Goal: Task Accomplishment & Management: Complete application form

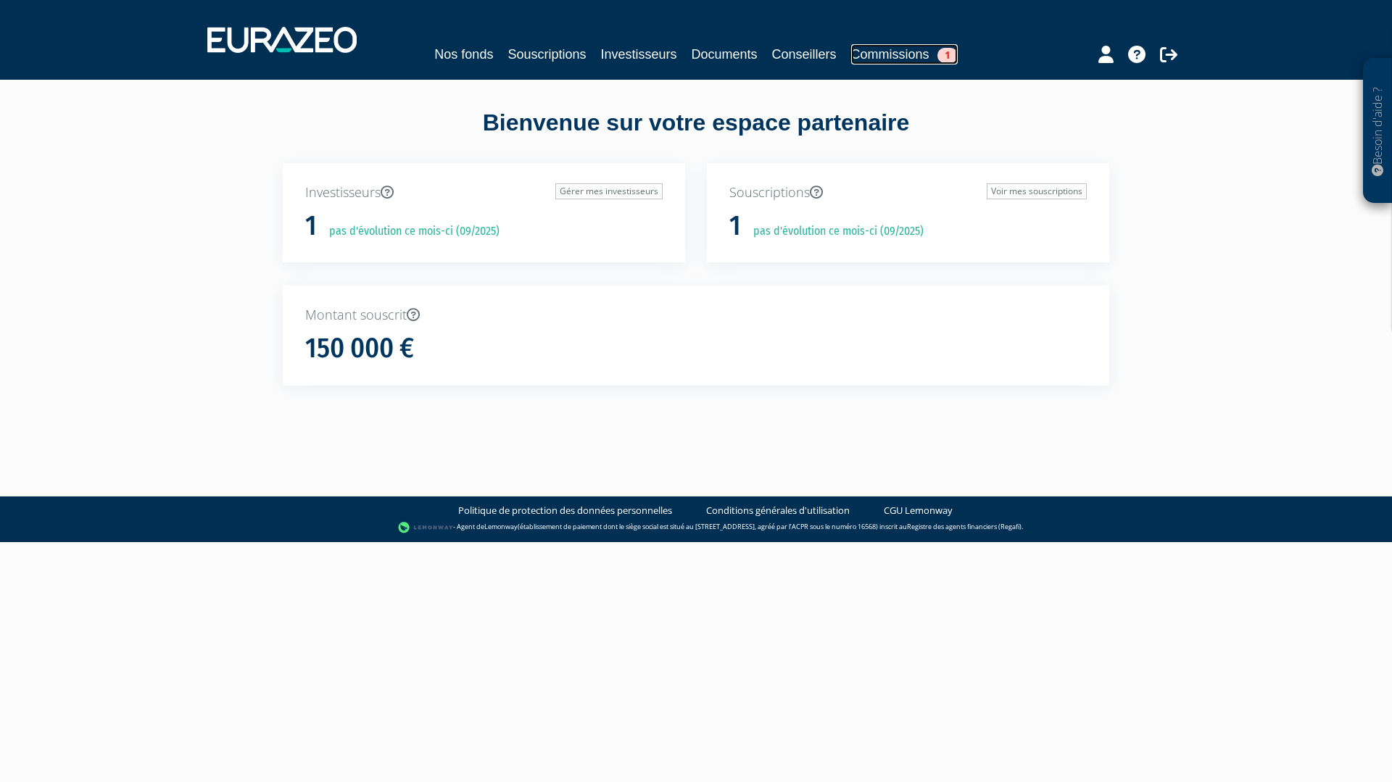
click at [885, 57] on link "Commissions 1" at bounding box center [904, 54] width 107 height 20
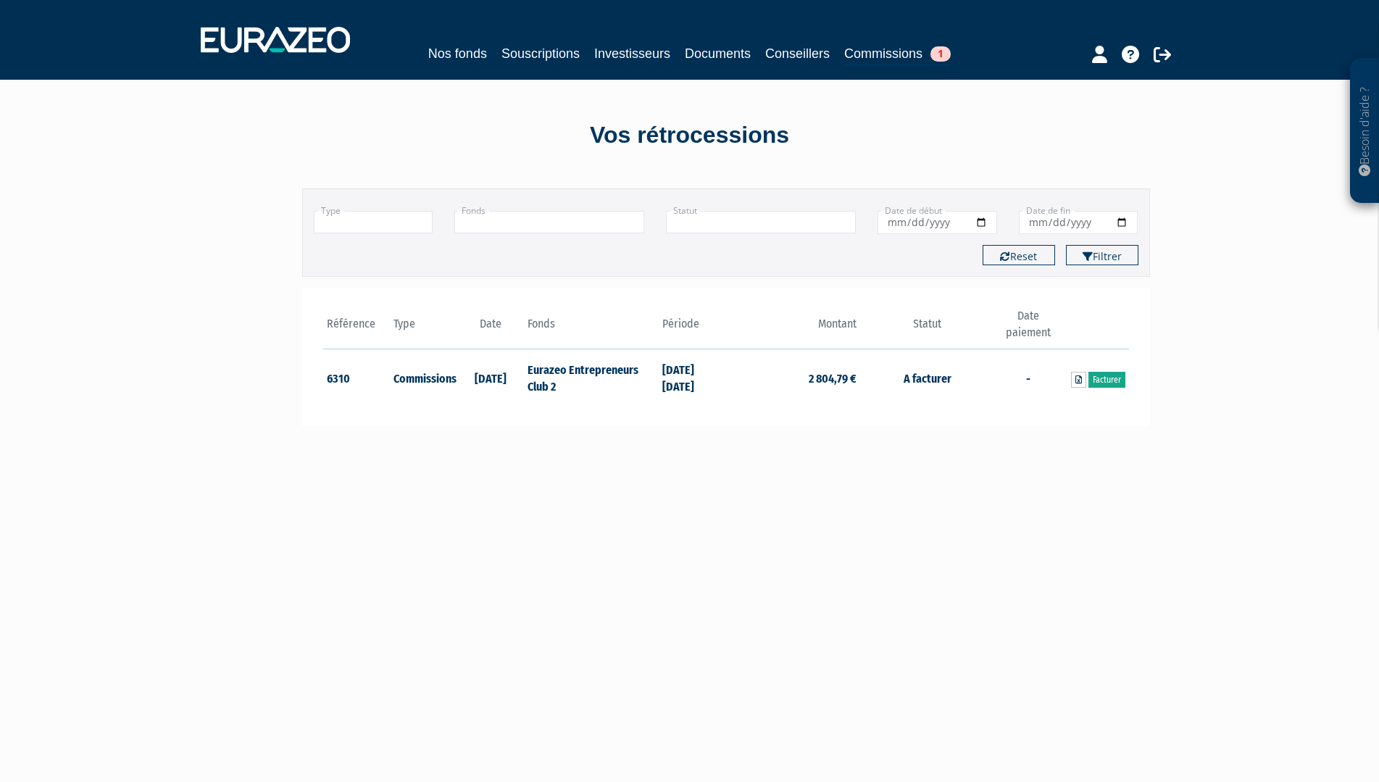
click at [1105, 381] on link "Facturer" at bounding box center [1107, 380] width 37 height 16
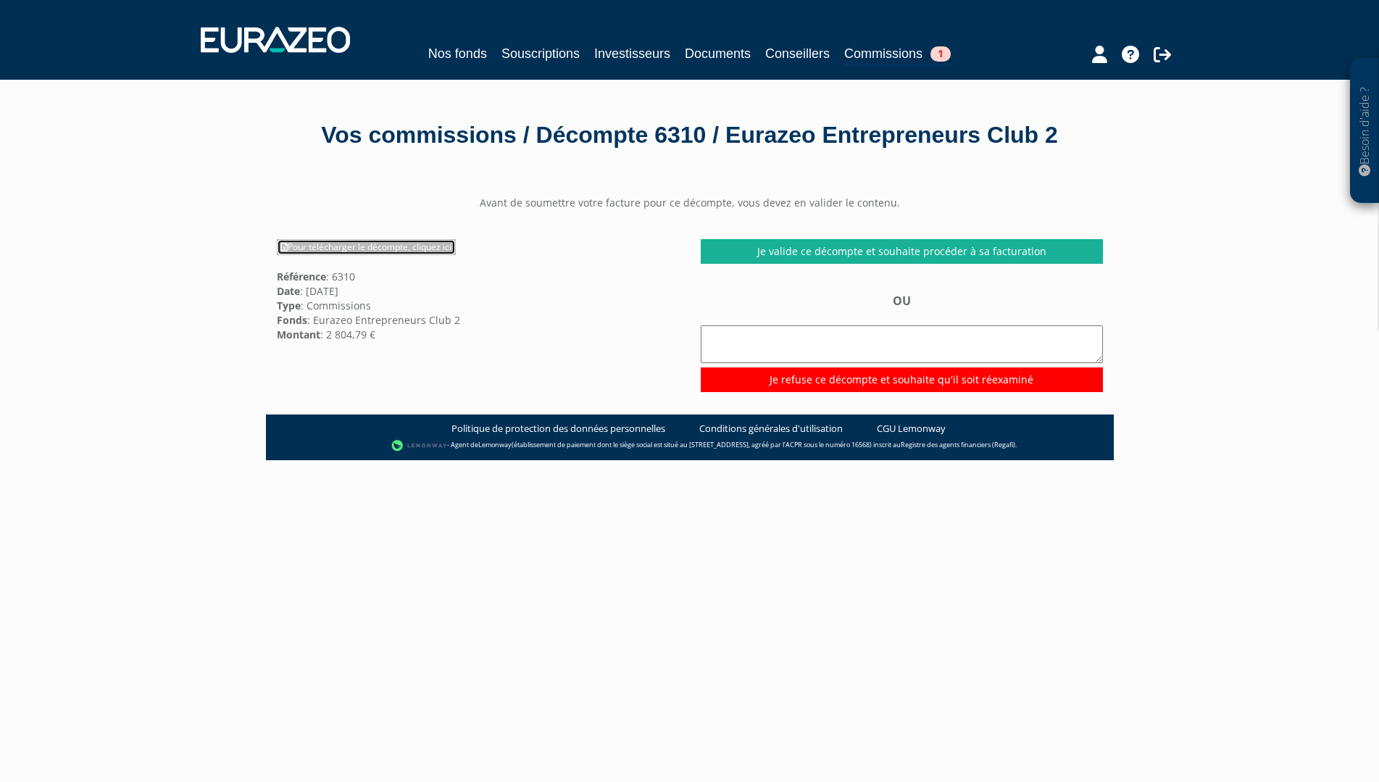
click at [396, 255] on link "Pour télécharger le décompte, cliquez ici" at bounding box center [366, 247] width 179 height 16
click at [942, 51] on span "1" at bounding box center [941, 53] width 20 height 15
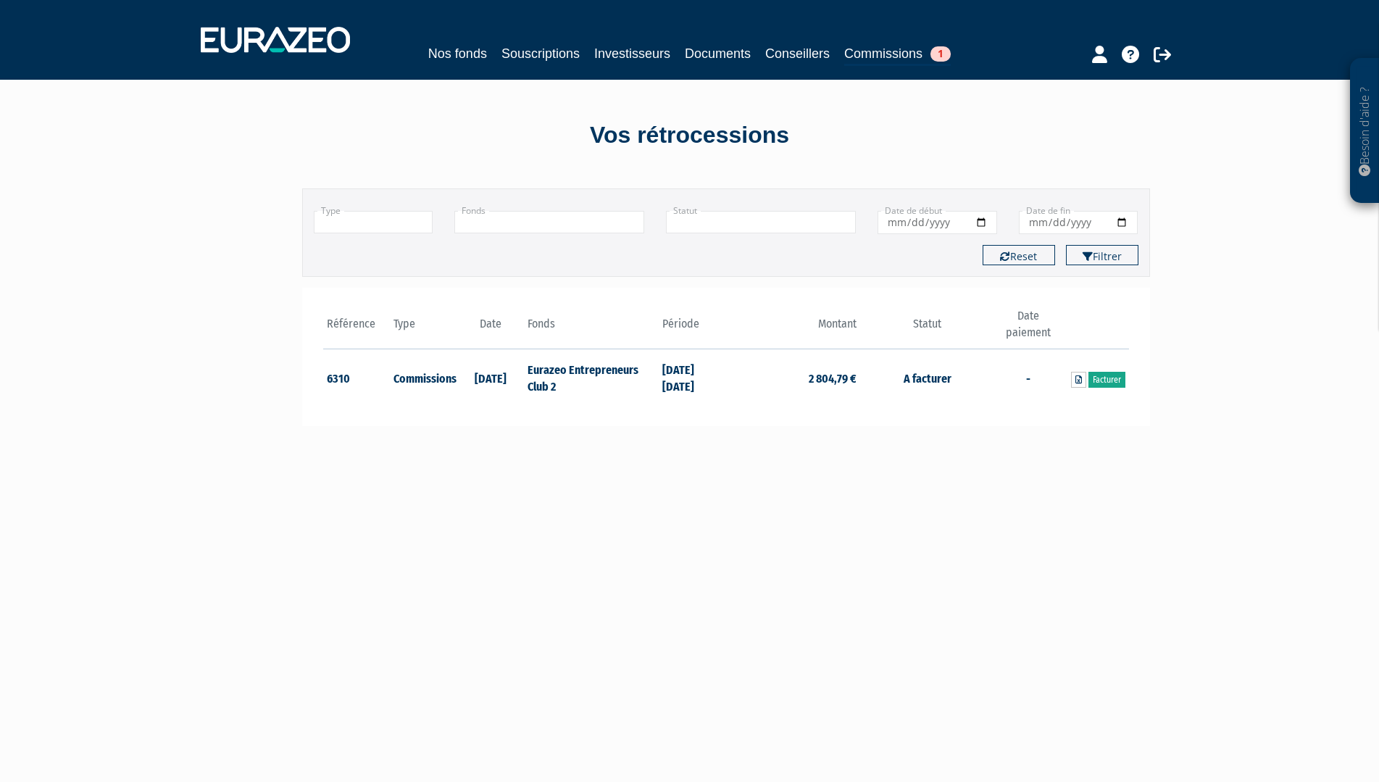
click at [1109, 379] on link "Facturer" at bounding box center [1107, 380] width 37 height 16
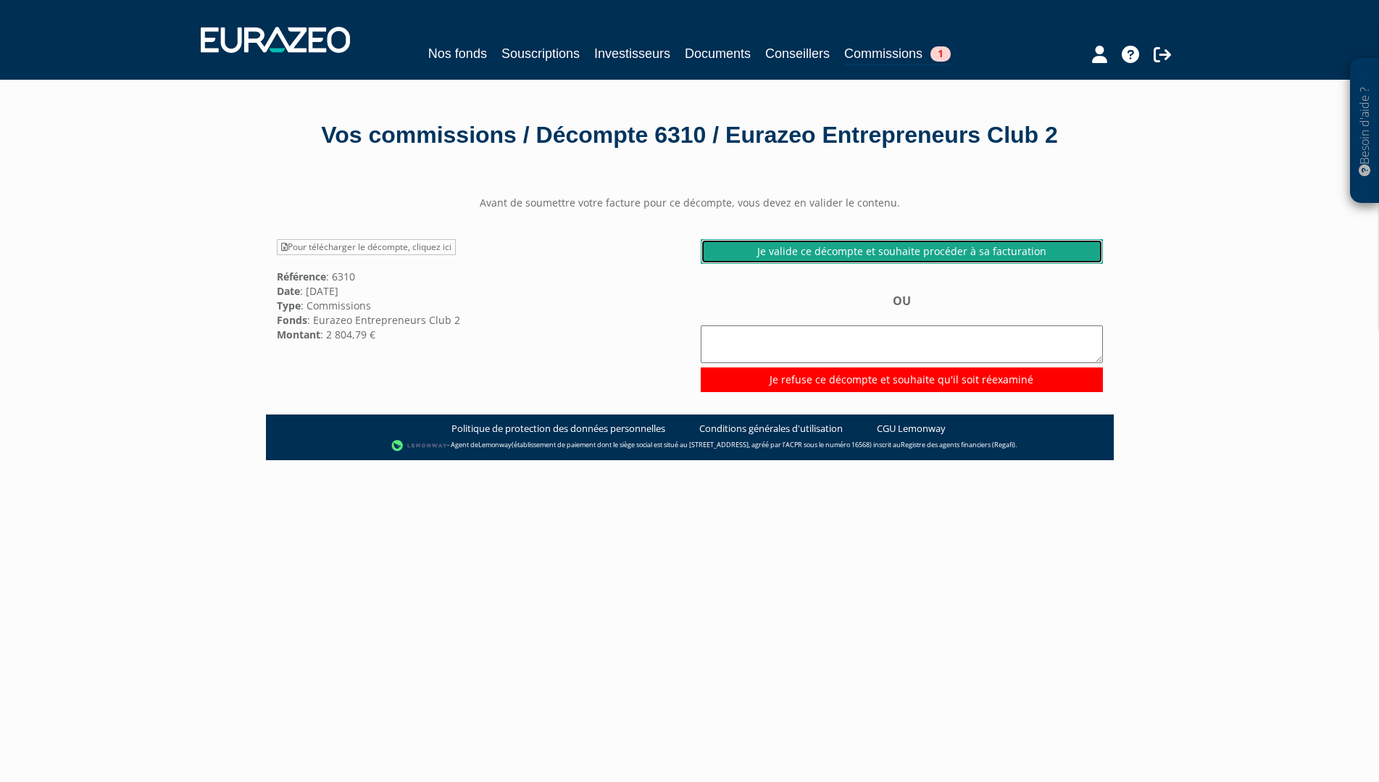
click at [852, 264] on link "Je valide ce décompte et souhaite procéder à sa facturation" at bounding box center [902, 251] width 402 height 25
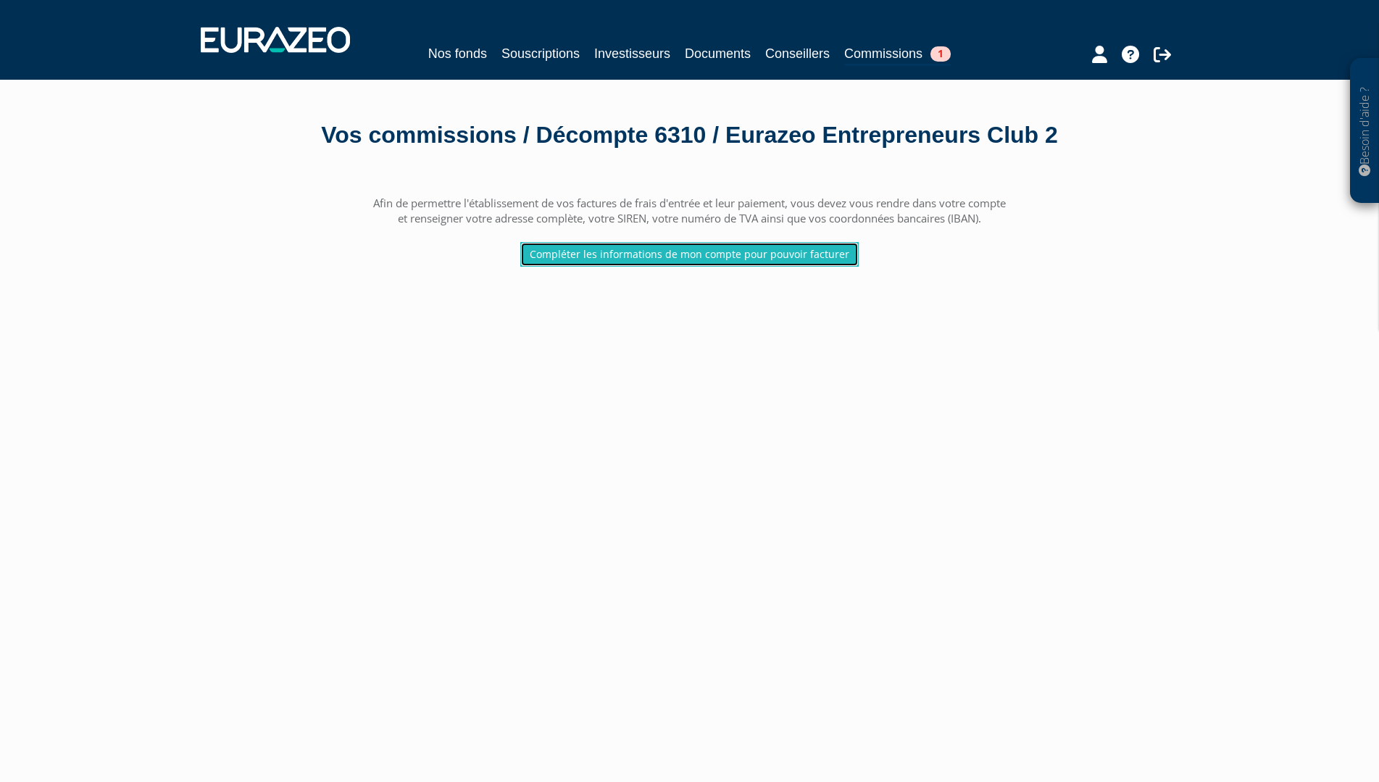
click at [699, 267] on link "Compléter les informations de mon compte pour pouvoir facturer" at bounding box center [689, 254] width 338 height 25
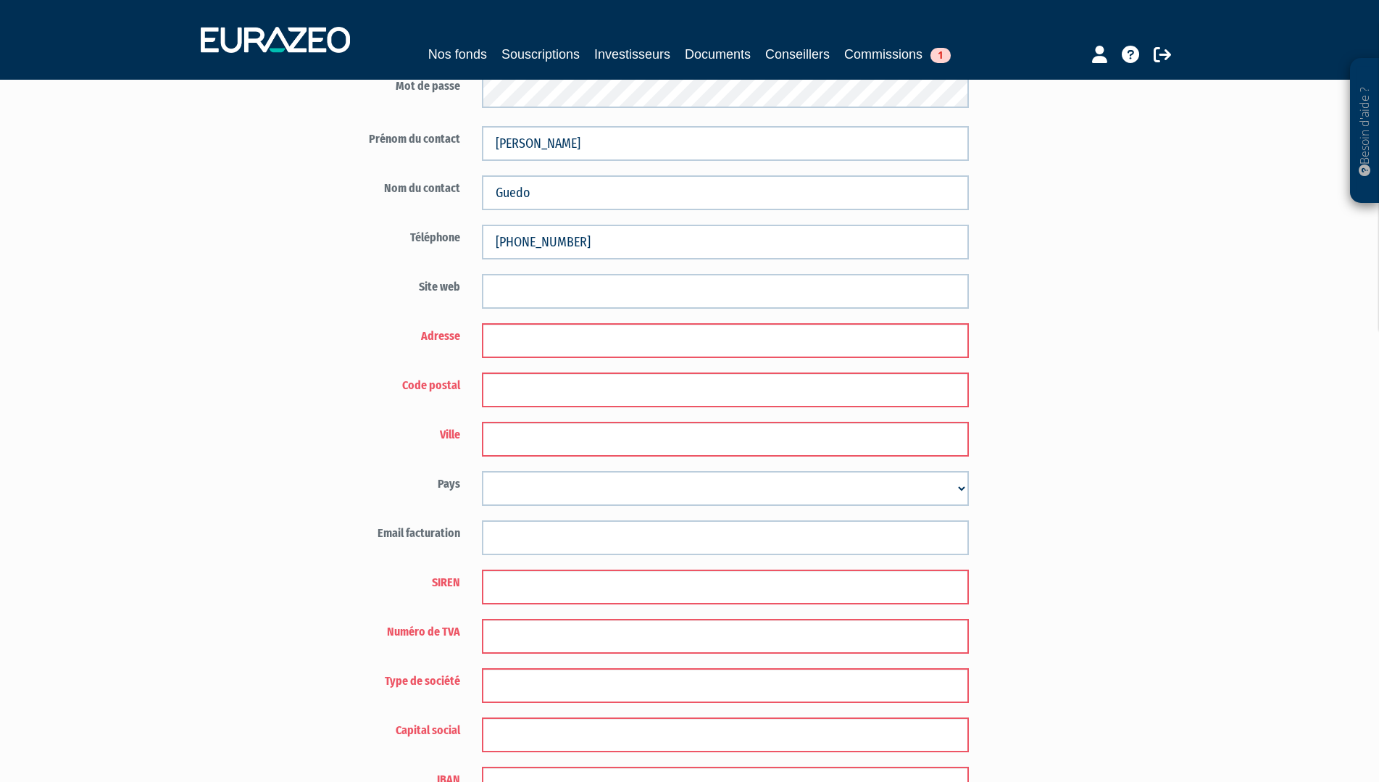
scroll to position [322, 0]
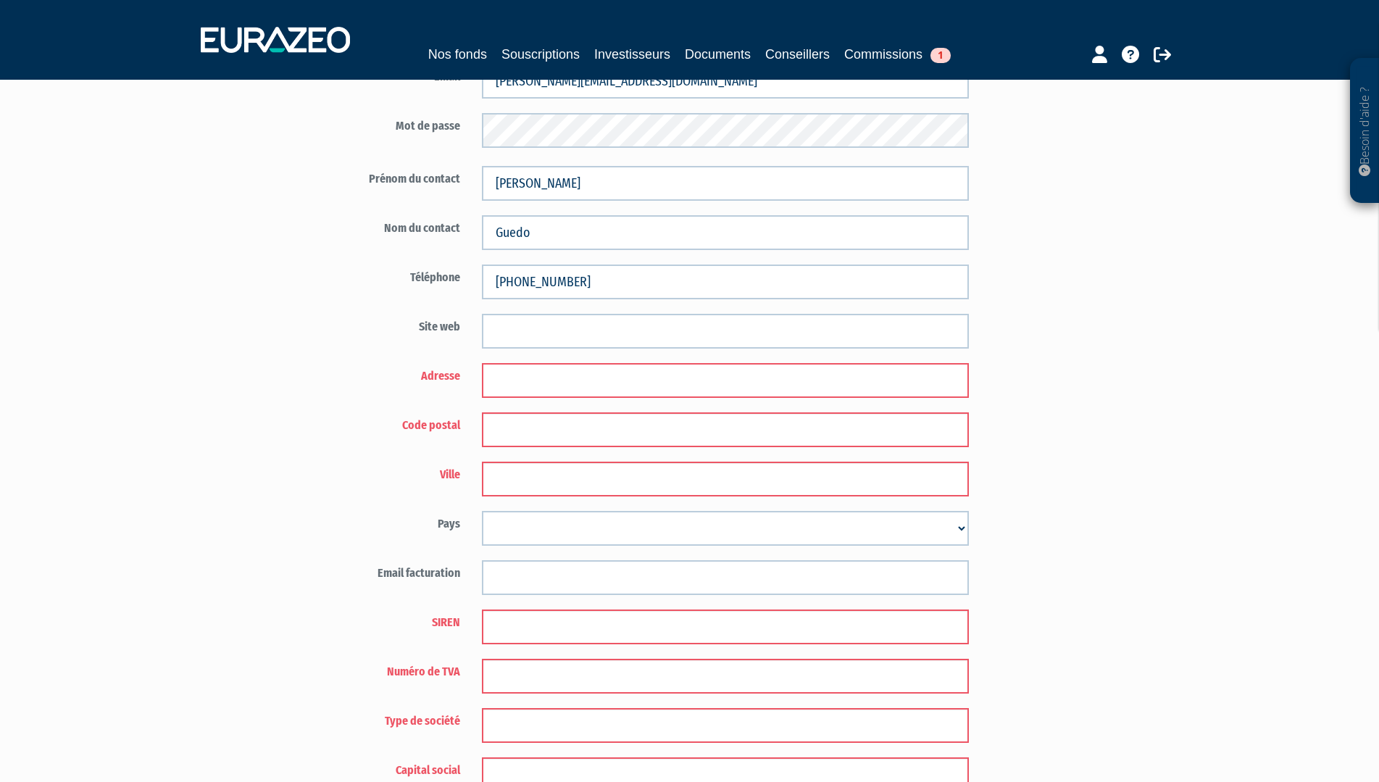
click at [524, 383] on input "text" at bounding box center [725, 380] width 487 height 35
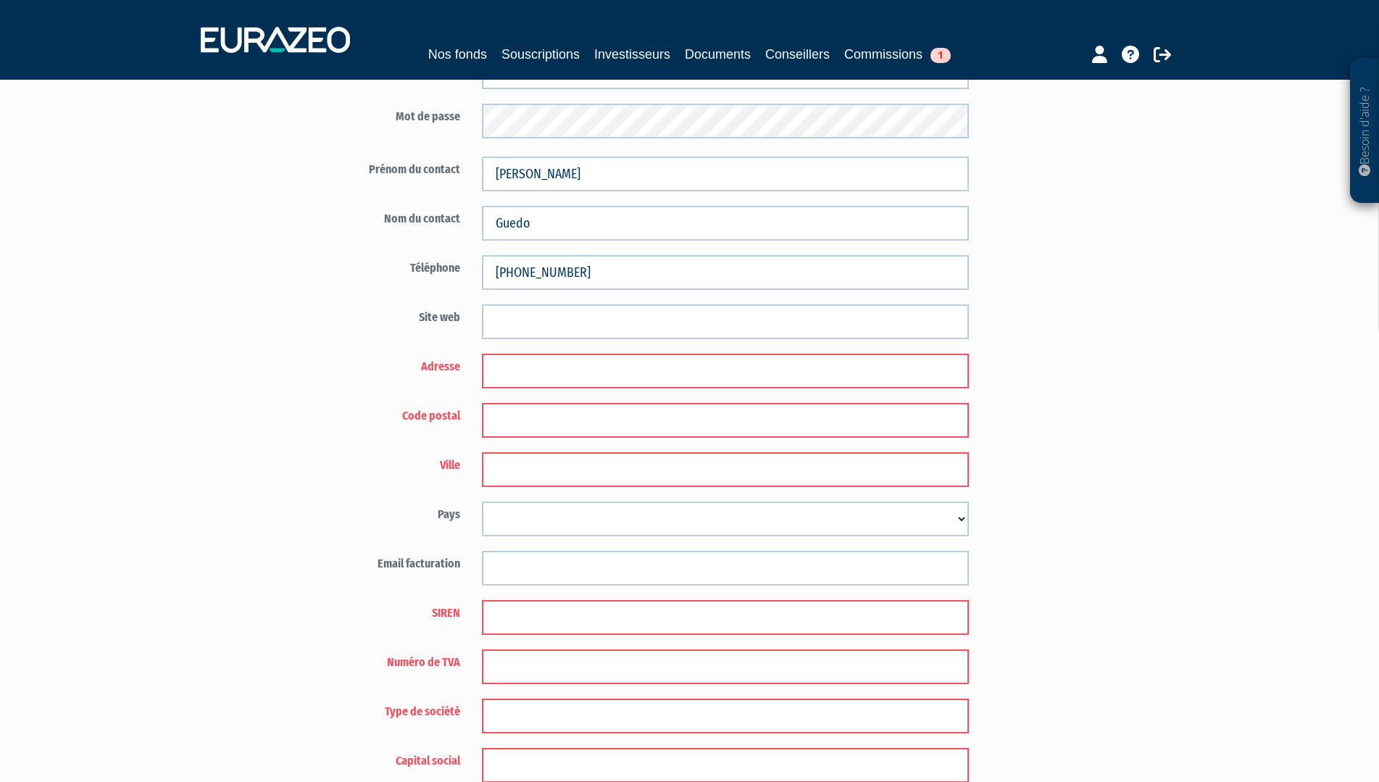
scroll to position [394, 0]
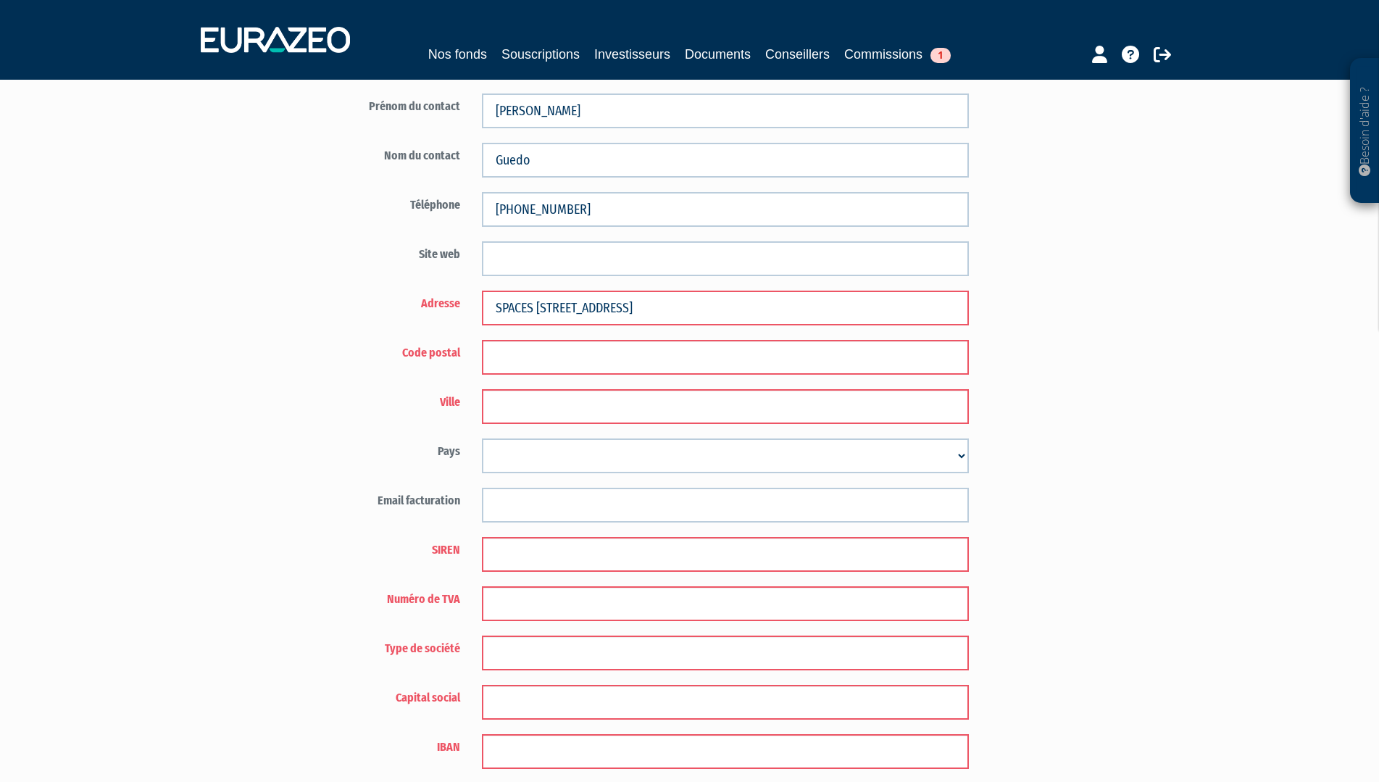
type input "SPACES 54/56 AVENUE HOCHE"
click at [533, 365] on input "text" at bounding box center [725, 357] width 487 height 35
type input "75008"
click at [540, 407] on input "text" at bounding box center [725, 406] width 487 height 35
type input "PARIS"
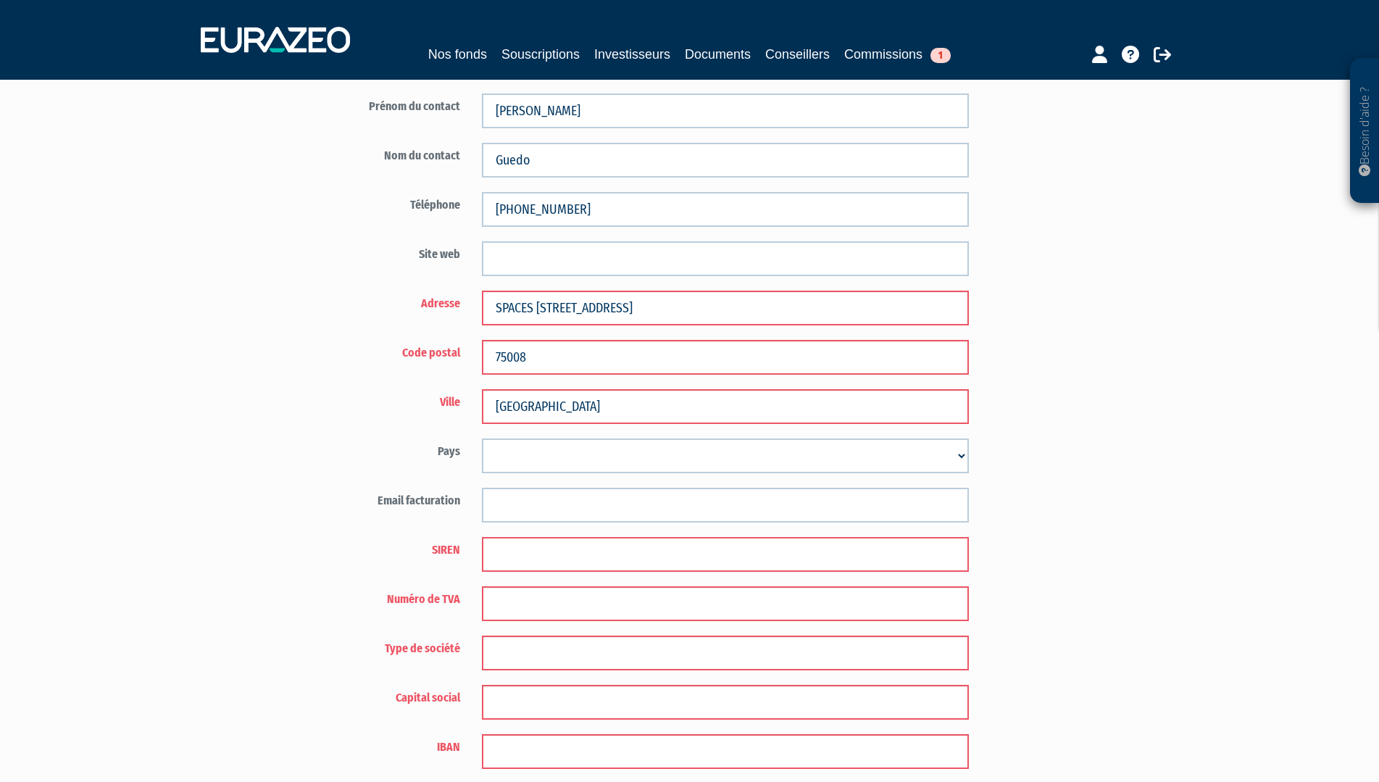
click at [526, 552] on input "text" at bounding box center [725, 554] width 487 height 35
type input "805 332 913"
click at [523, 649] on input "text" at bounding box center [725, 653] width 487 height 35
type input "SA"
click at [527, 701] on input "text" at bounding box center [725, 702] width 487 height 35
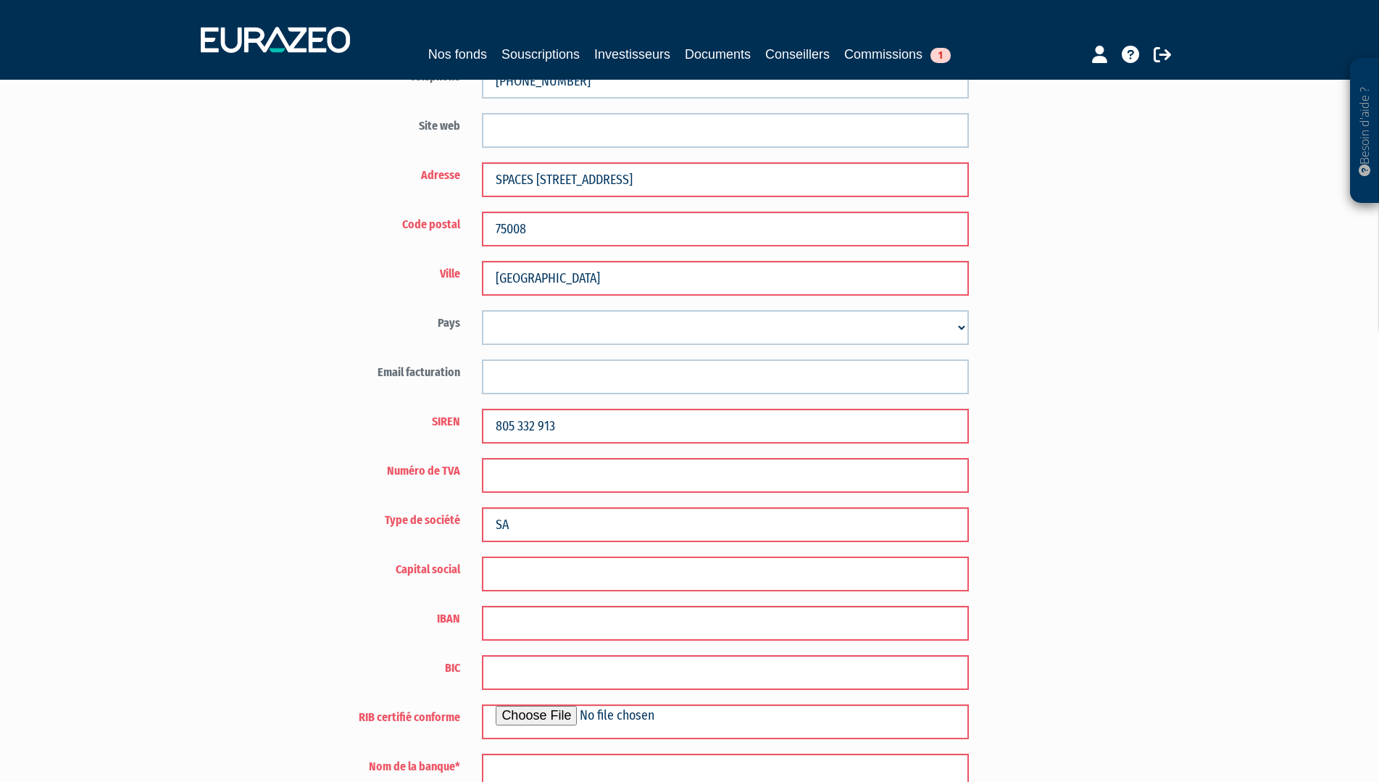
scroll to position [497, 0]
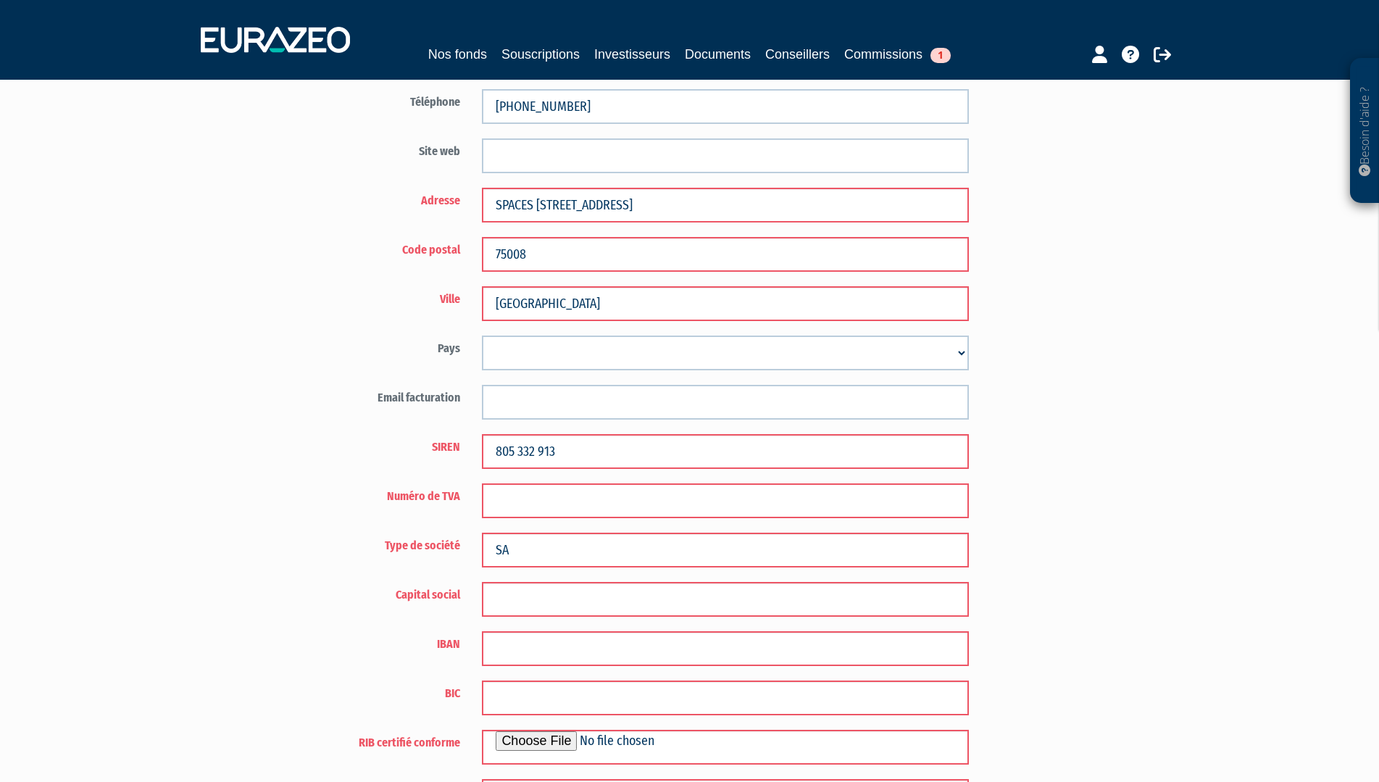
click at [519, 504] on input "text" at bounding box center [725, 500] width 487 height 35
click at [552, 504] on input "text" at bounding box center [725, 500] width 487 height 35
paste input "FR 60 805 332 913"
type input "FR 60 805 332 913"
click at [525, 602] on input "text" at bounding box center [725, 599] width 487 height 35
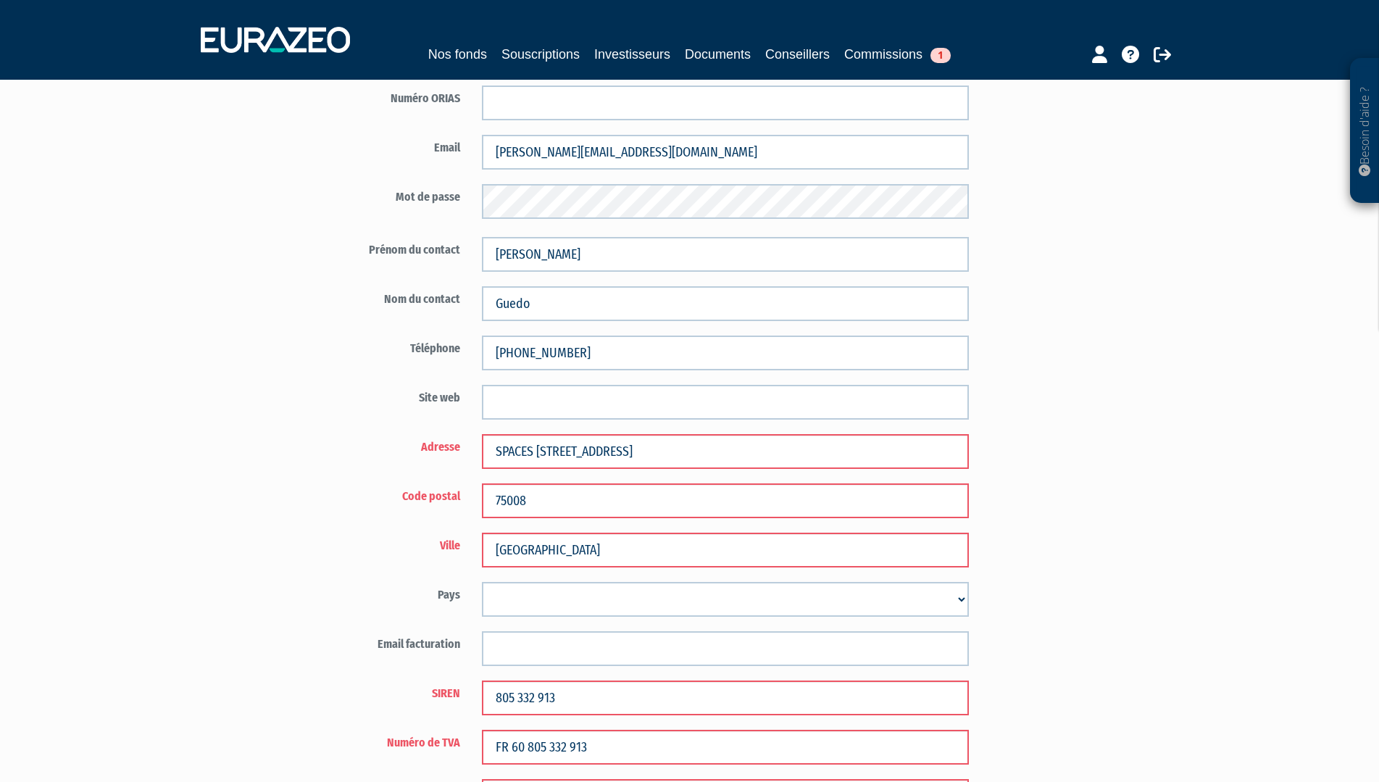
scroll to position [280, 0]
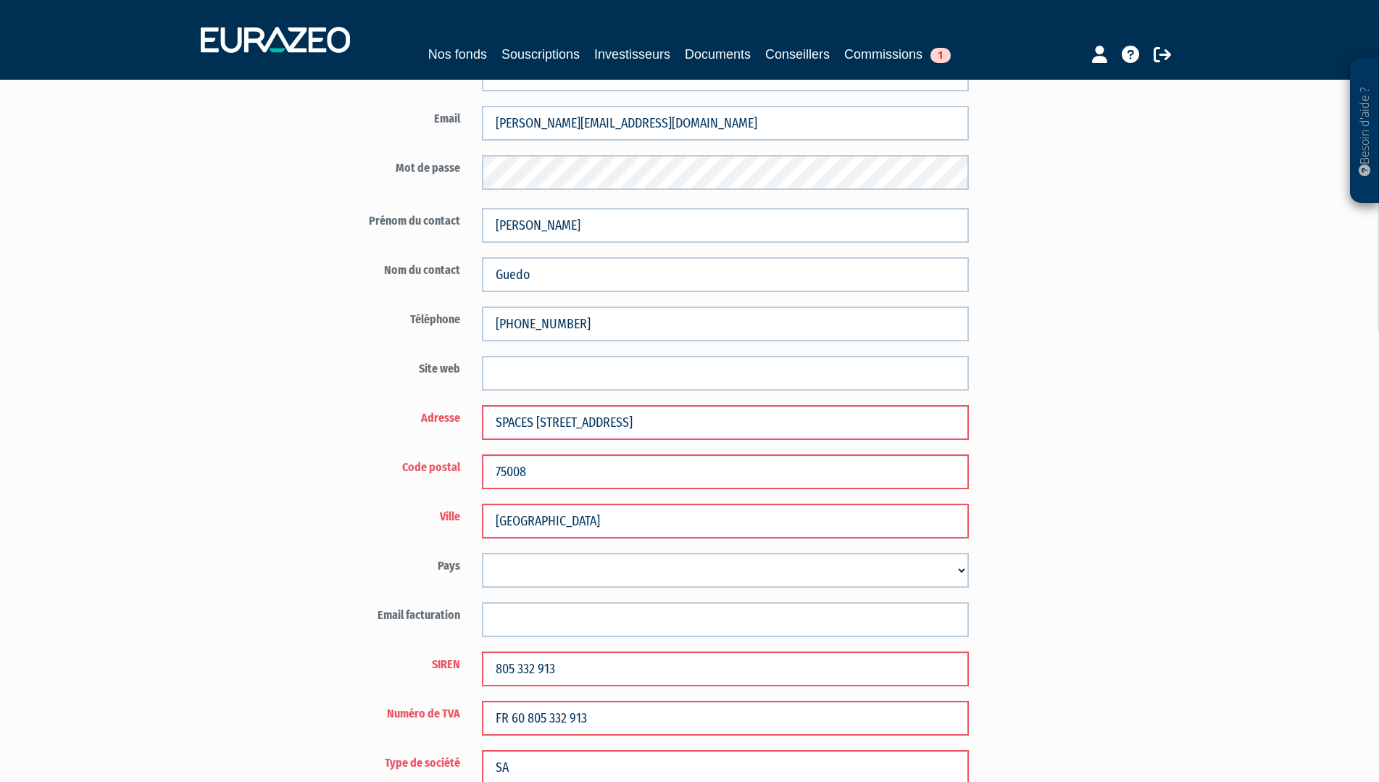
type input "33214000"
drag, startPoint x: 654, startPoint y: 423, endPoint x: 498, endPoint y: 428, distance: 156.7
click at [498, 428] on input "SPACES 54/56 AVENUE HOCHE" at bounding box center [725, 422] width 487 height 35
click at [624, 477] on input "75008" at bounding box center [725, 471] width 487 height 35
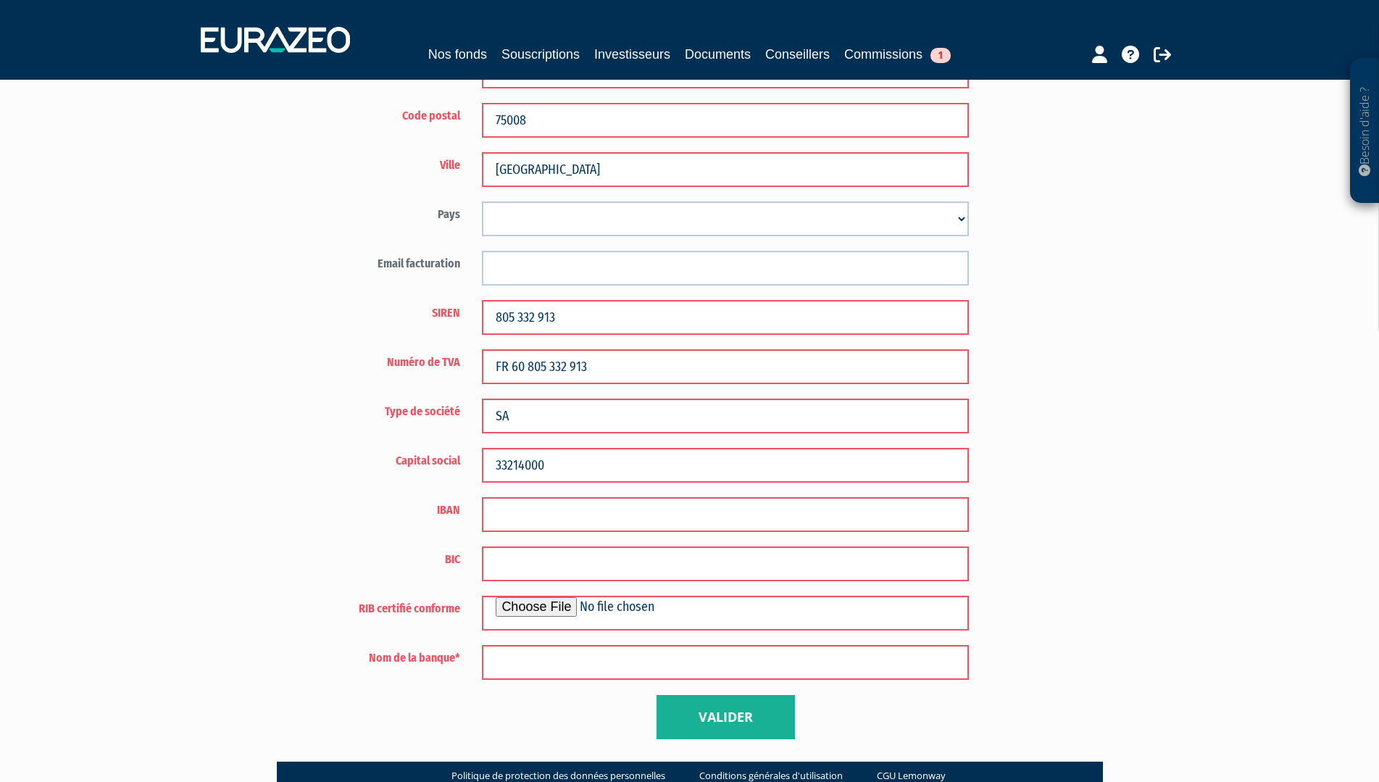
scroll to position [642, 0]
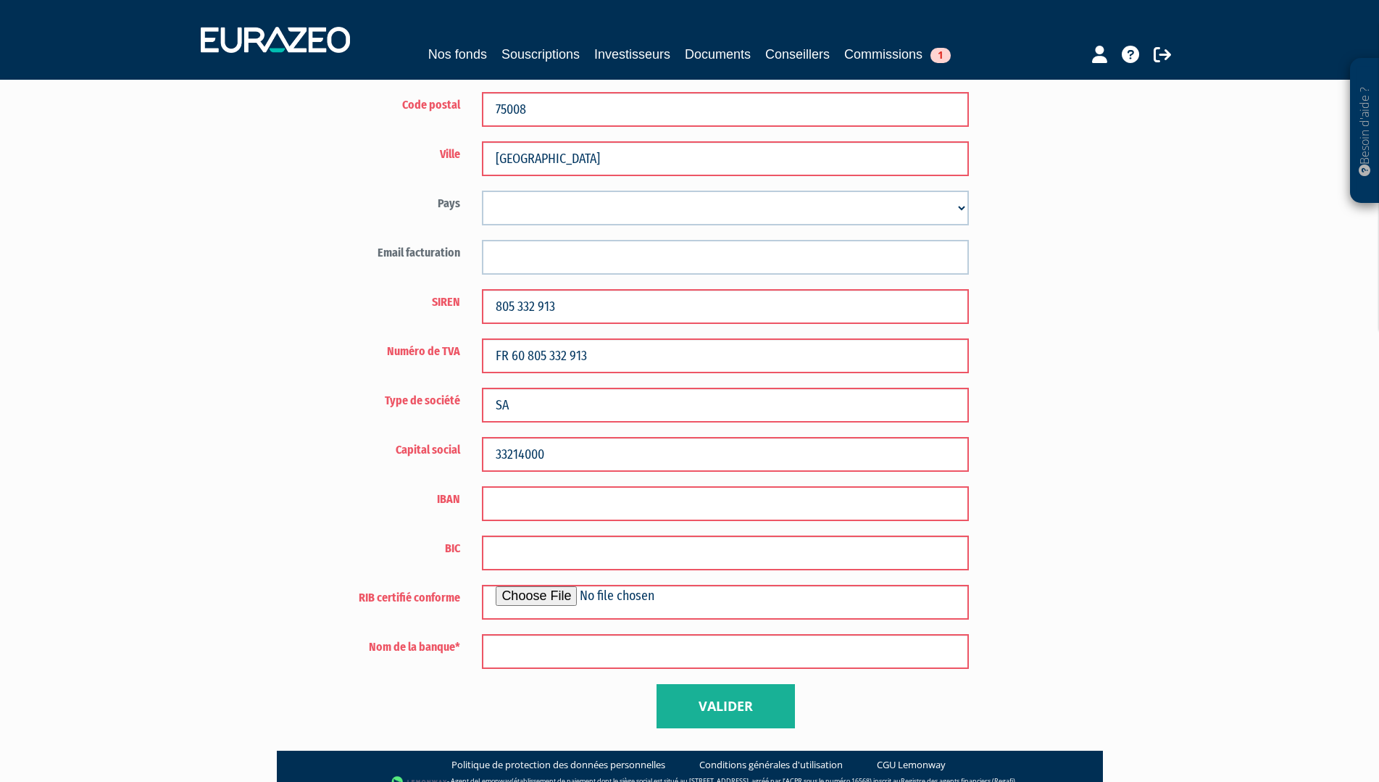
click at [570, 501] on input "text" at bounding box center [725, 503] width 487 height 35
click at [529, 502] on input "text" at bounding box center [725, 503] width 487 height 35
type input "3"
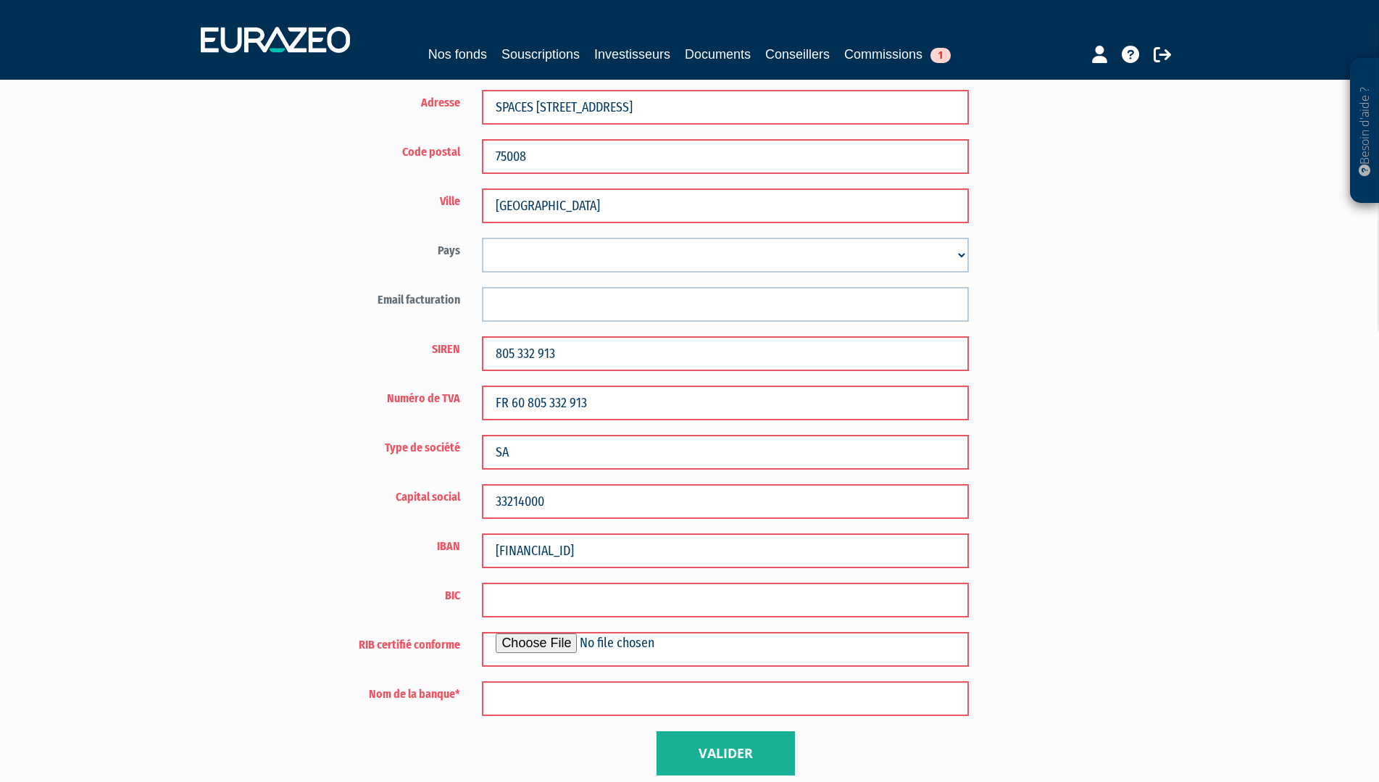
scroll to position [570, 0]
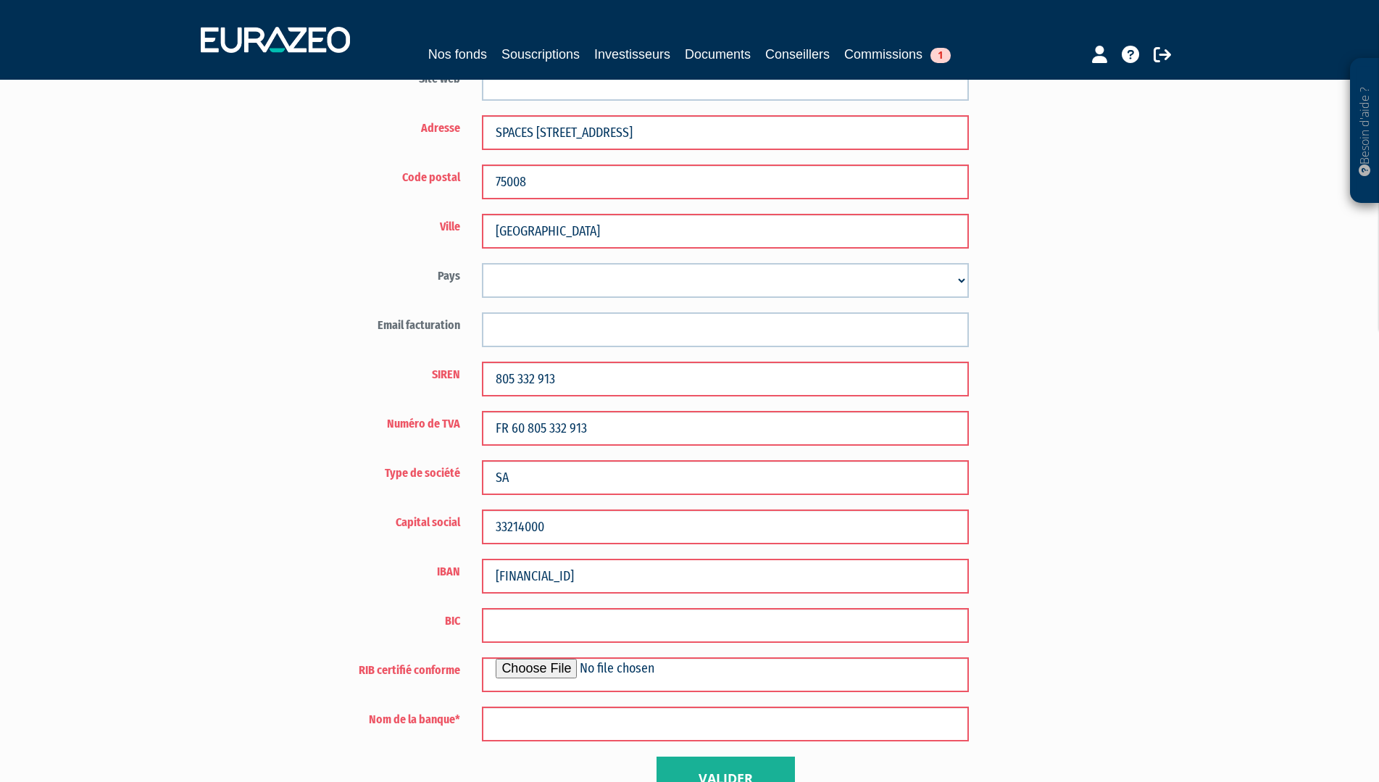
type input "FR76 30003 04970 00001124626 65"
click at [507, 626] on input "text" at bounding box center [725, 625] width 487 height 35
type input "SOGEFRPP"
type input "C:\fakepath\N° 8 - Scan_Banque SG IBAN.pdf"
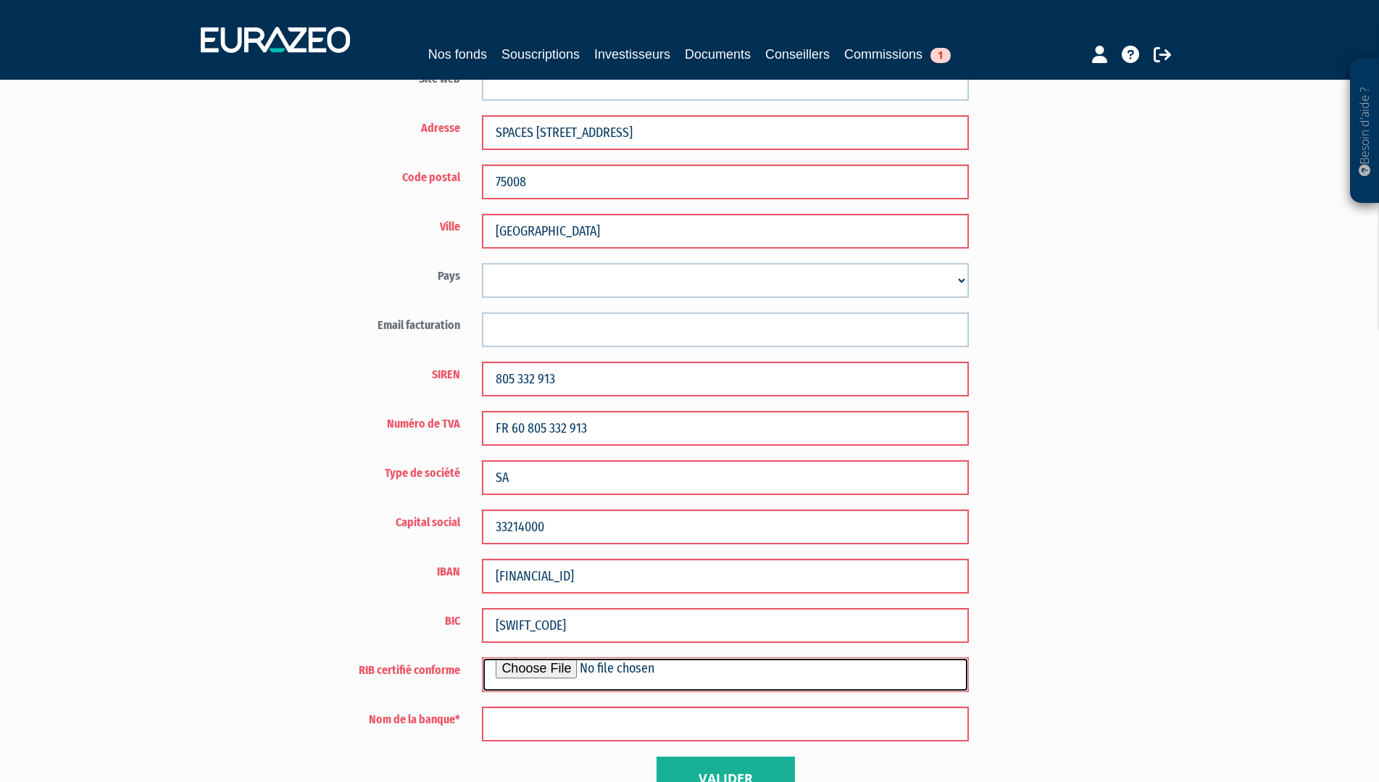
click at [825, 673] on input "file" at bounding box center [725, 674] width 487 height 35
click at [526, 727] on input "text" at bounding box center [725, 724] width 487 height 35
click at [575, 668] on input "file" at bounding box center [725, 674] width 487 height 35
type input "C:\fakepath\N° 8 - Scan_Banque SG IBAN.pdf"
click at [1081, 651] on div "Code distributeur 3504 MIRABAUD & CIE" at bounding box center [726, 213] width 848 height 1219
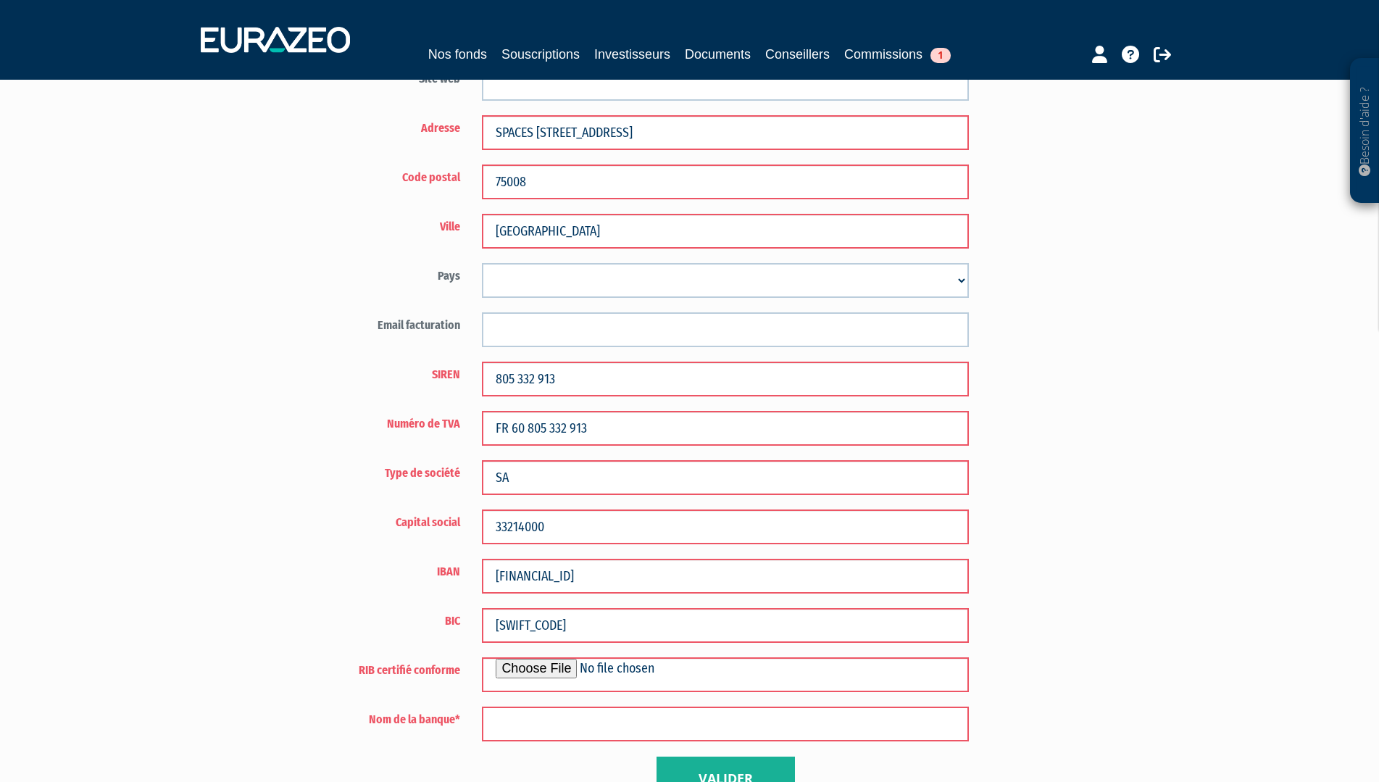
click at [501, 727] on input "text" at bounding box center [725, 724] width 487 height 35
click at [568, 668] on input "file" at bounding box center [725, 674] width 487 height 35
click at [507, 728] on input "text" at bounding box center [725, 724] width 487 height 35
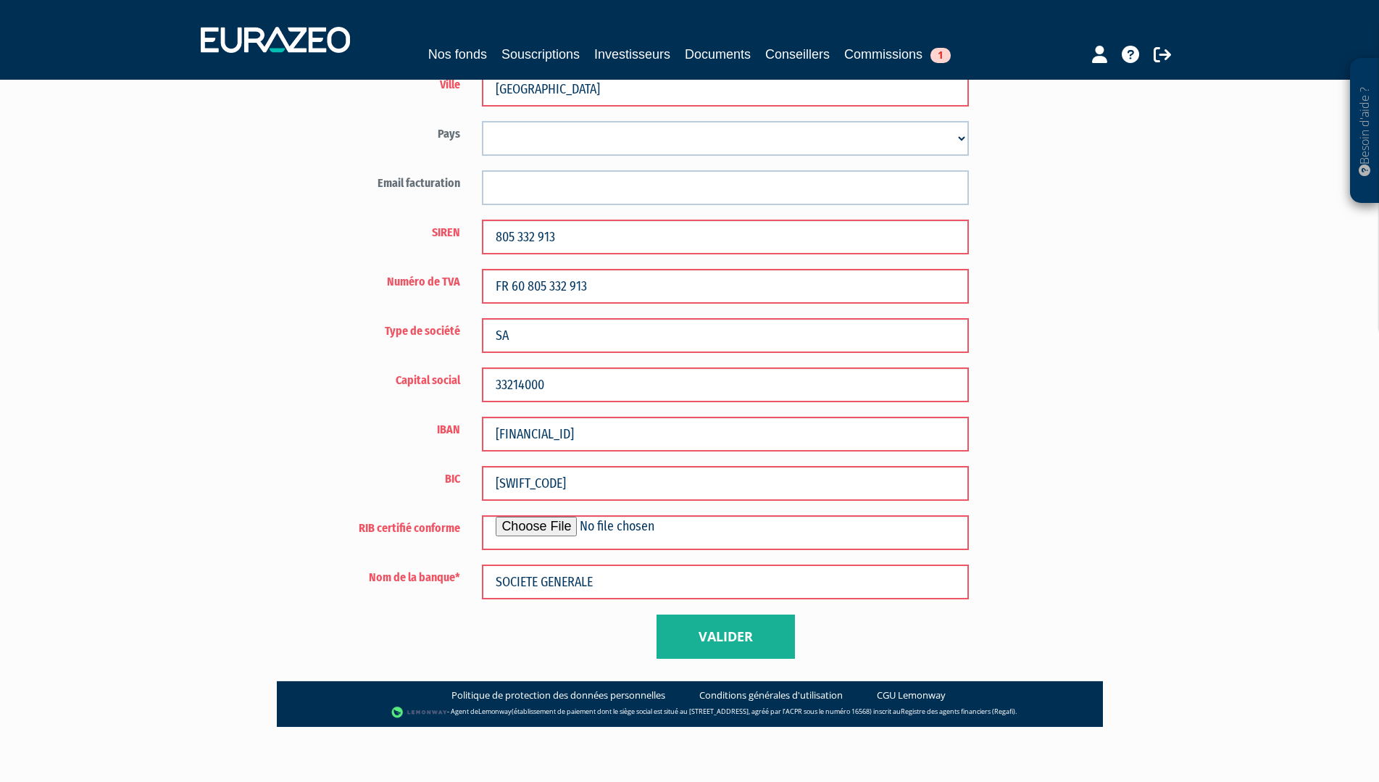
scroll to position [715, 0]
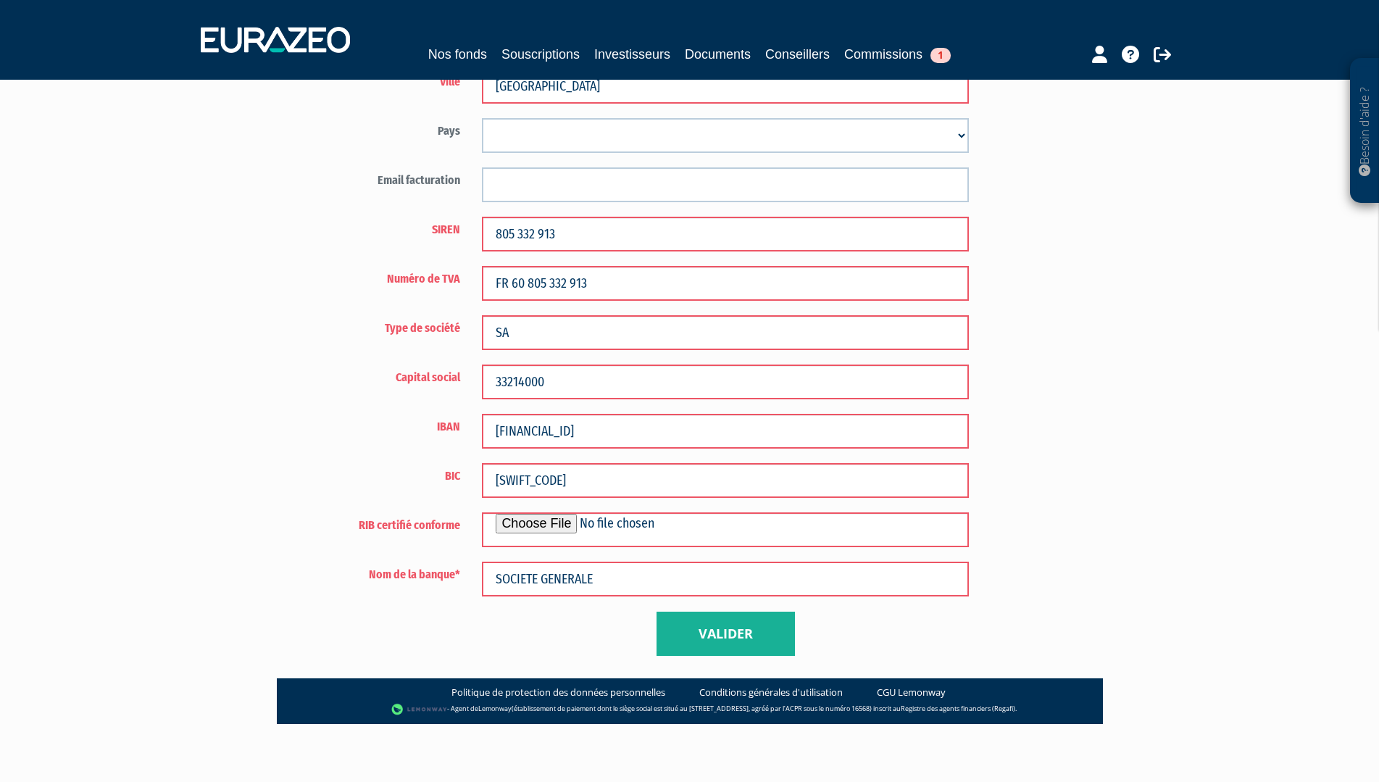
type input "SOCIETE GENERALE"
click at [718, 628] on button "Valider" at bounding box center [726, 634] width 138 height 45
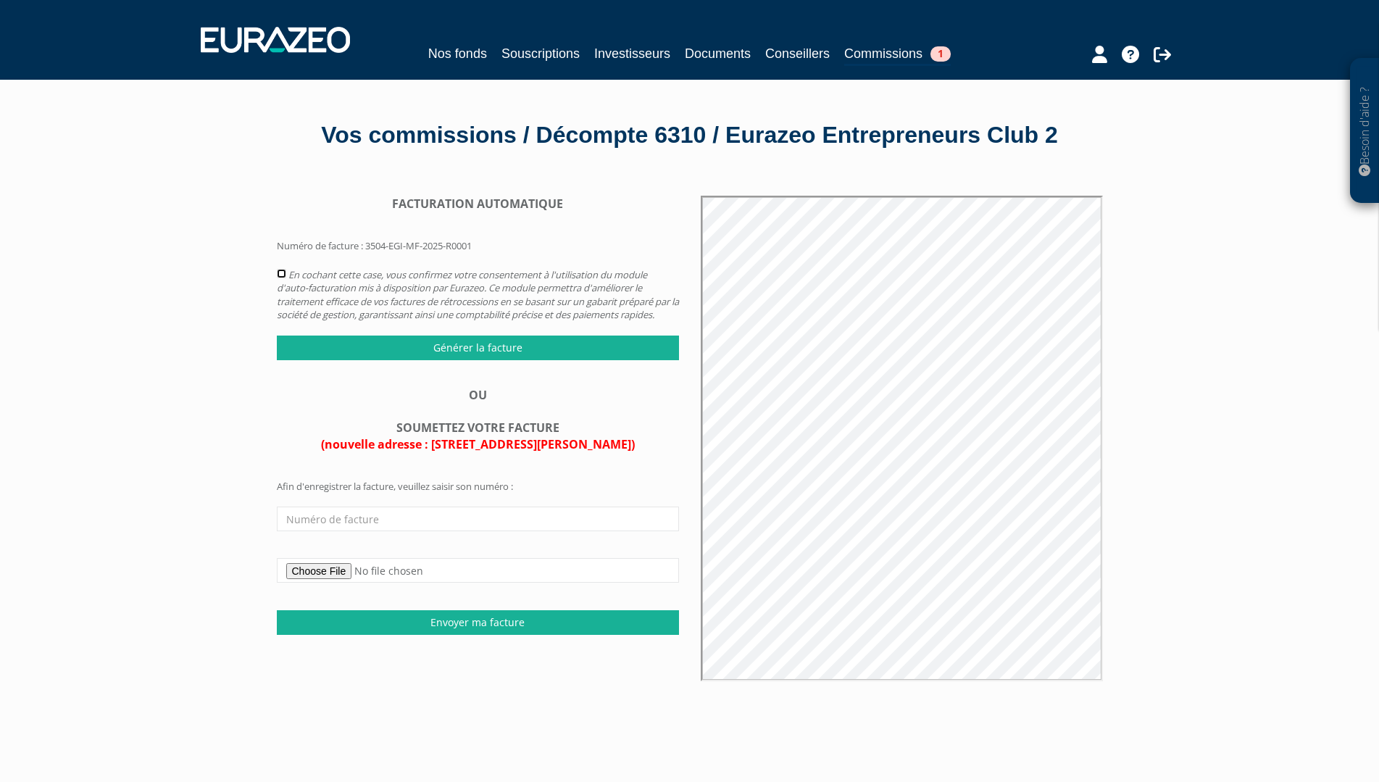
click at [281, 278] on input "checkbox" at bounding box center [281, 273] width 9 height 9
checkbox input "true"
click at [496, 360] on input "Générer la facture" at bounding box center [478, 348] width 402 height 25
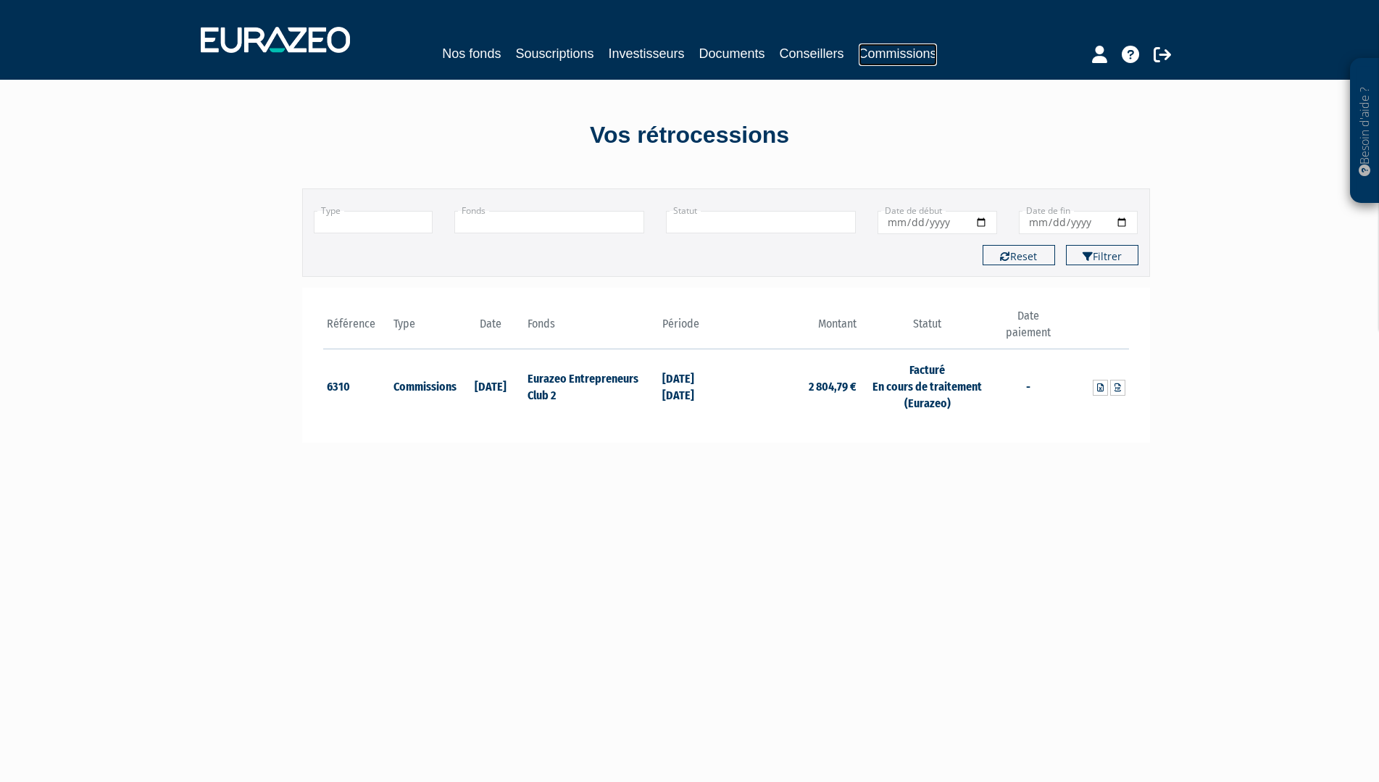
click at [897, 54] on link "Commissions" at bounding box center [898, 54] width 78 height 22
click at [1101, 391] on icon at bounding box center [1100, 387] width 7 height 9
click at [1116, 388] on icon at bounding box center [1118, 387] width 7 height 9
